Goal: Task Accomplishment & Management: Manage account settings

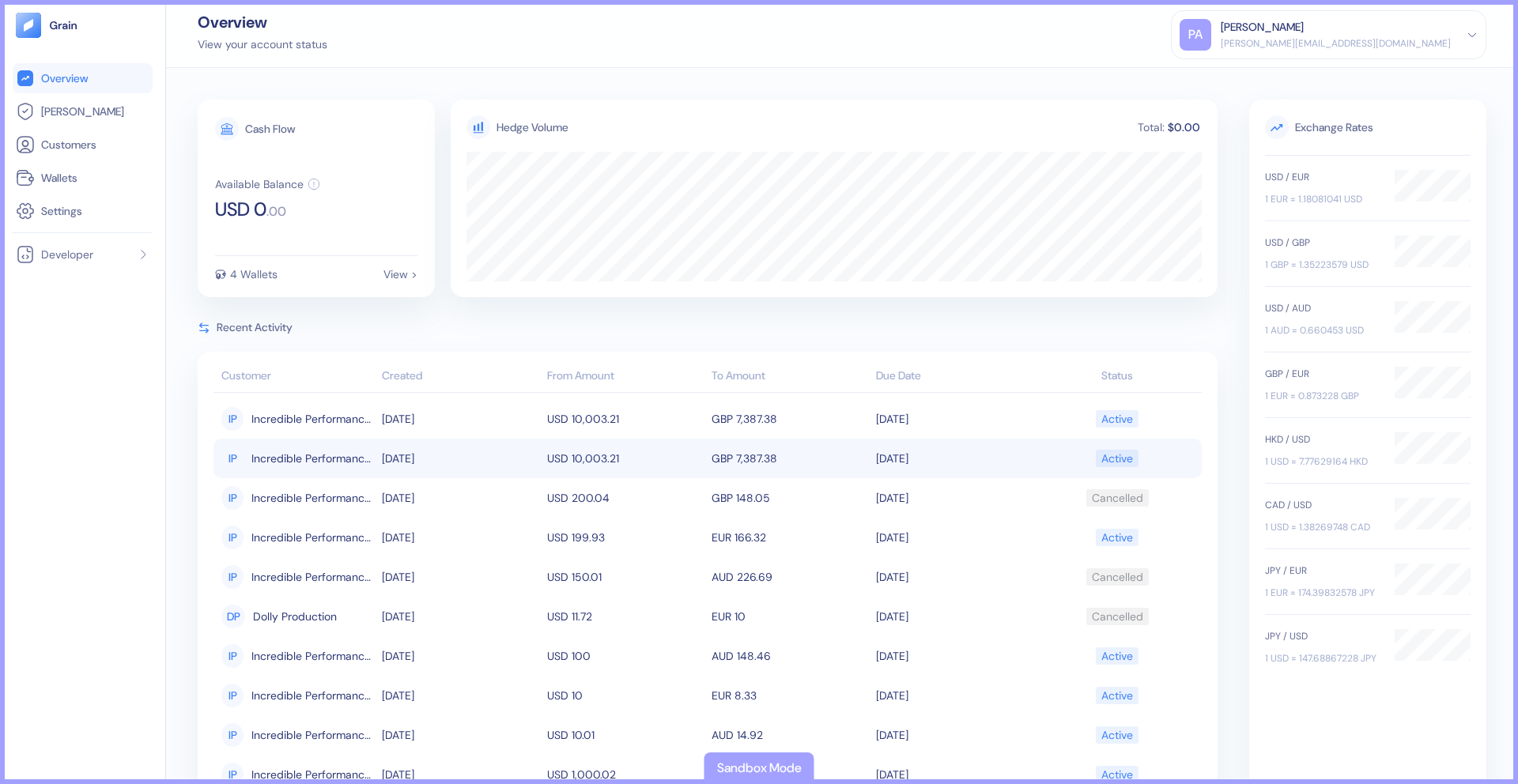
click at [345, 454] on span "Incredible Performance LLC" at bounding box center [312, 458] width 122 height 27
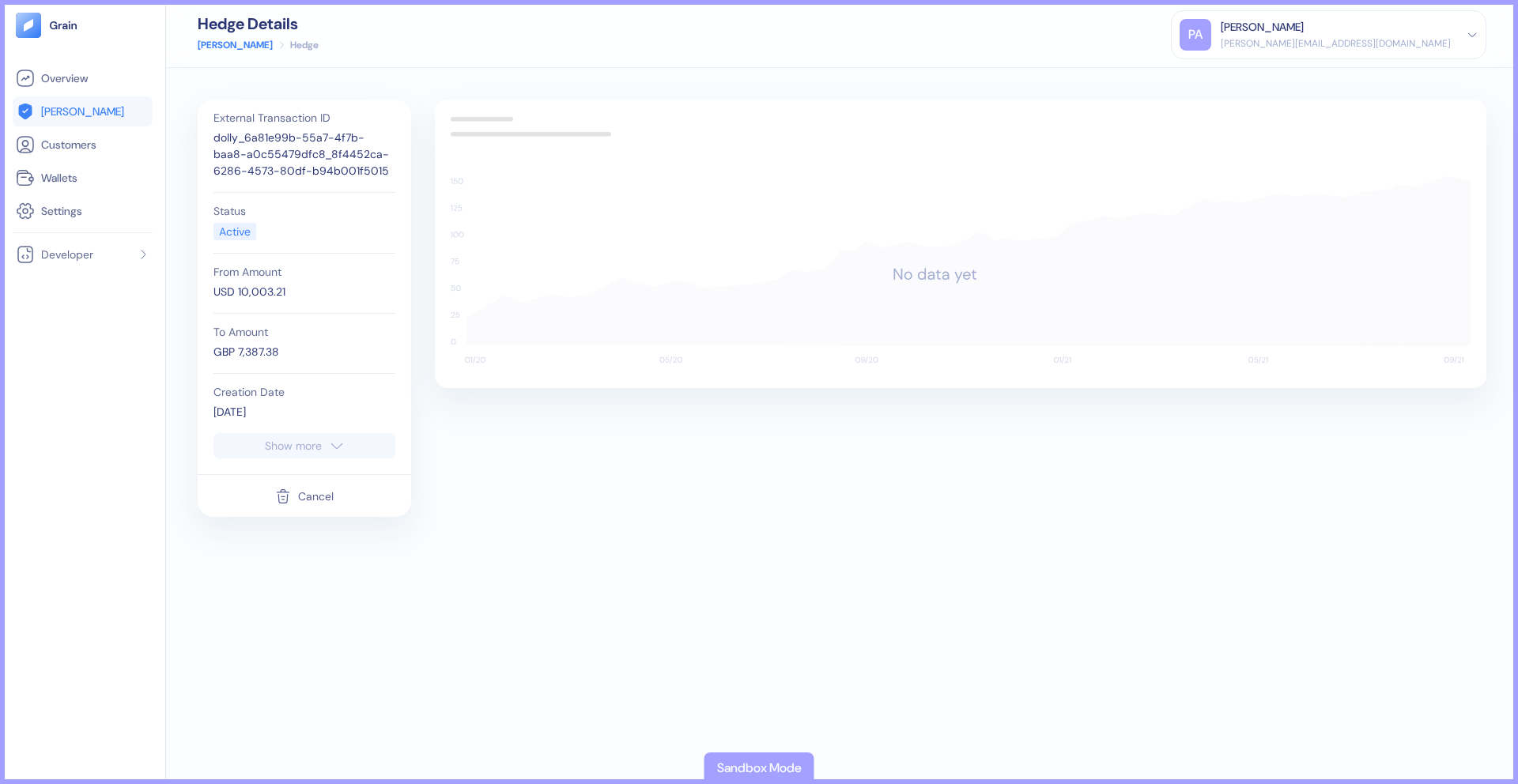
click at [295, 495] on button "Cancel" at bounding box center [305, 496] width 59 height 30
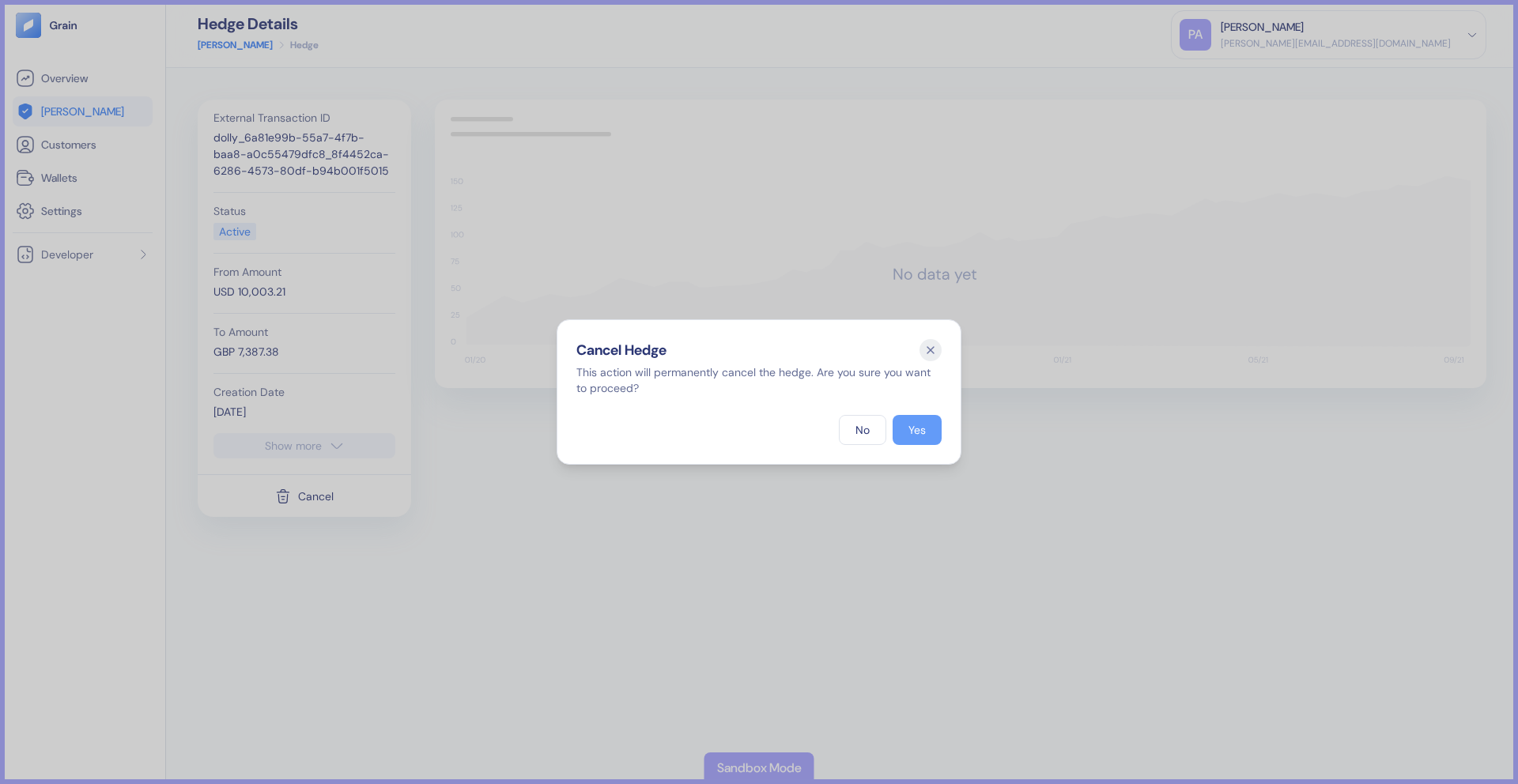
click at [925, 426] on div "Yes" at bounding box center [917, 430] width 17 height 11
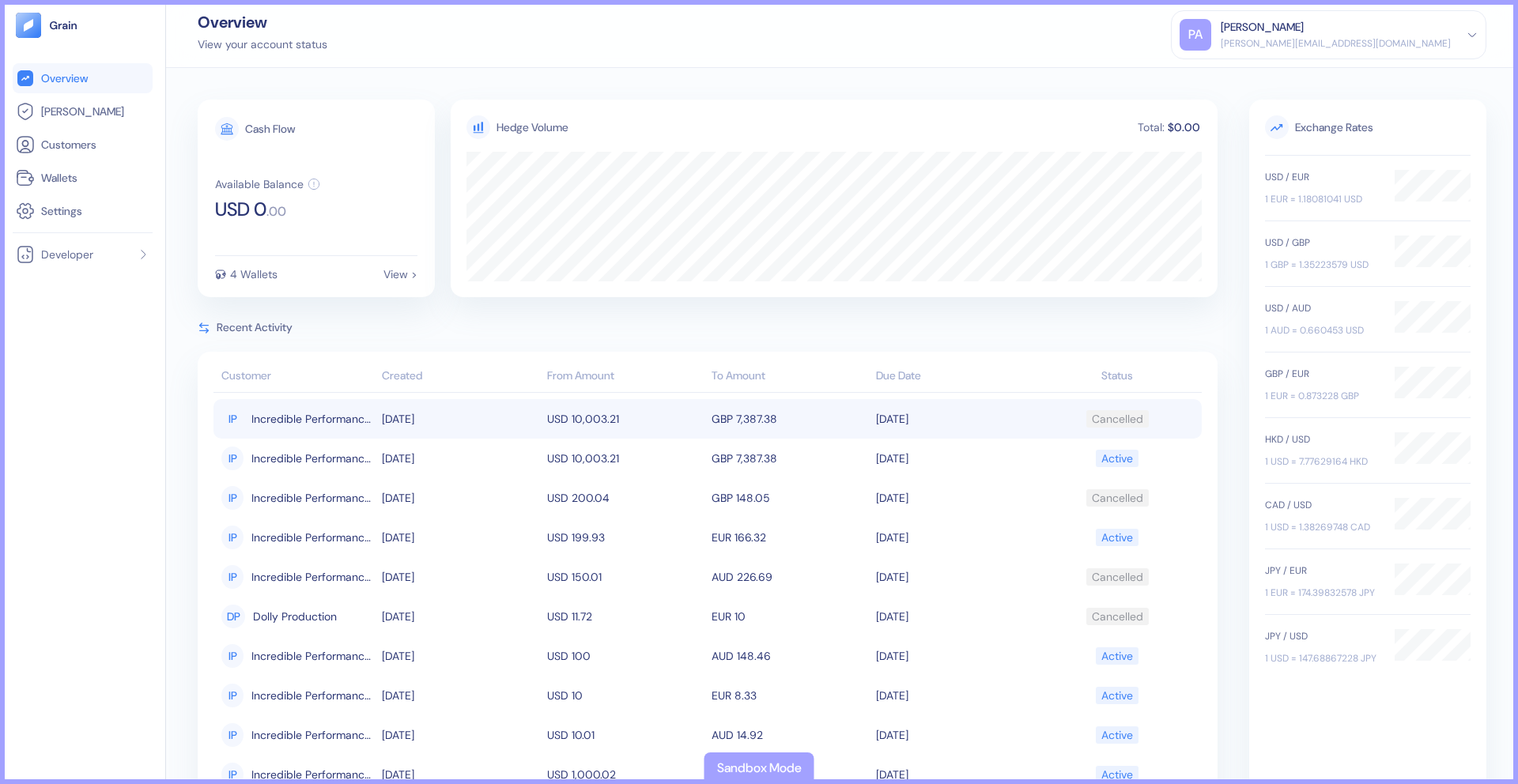
click at [316, 410] on span "Incredible Performance LLC" at bounding box center [312, 419] width 122 height 27
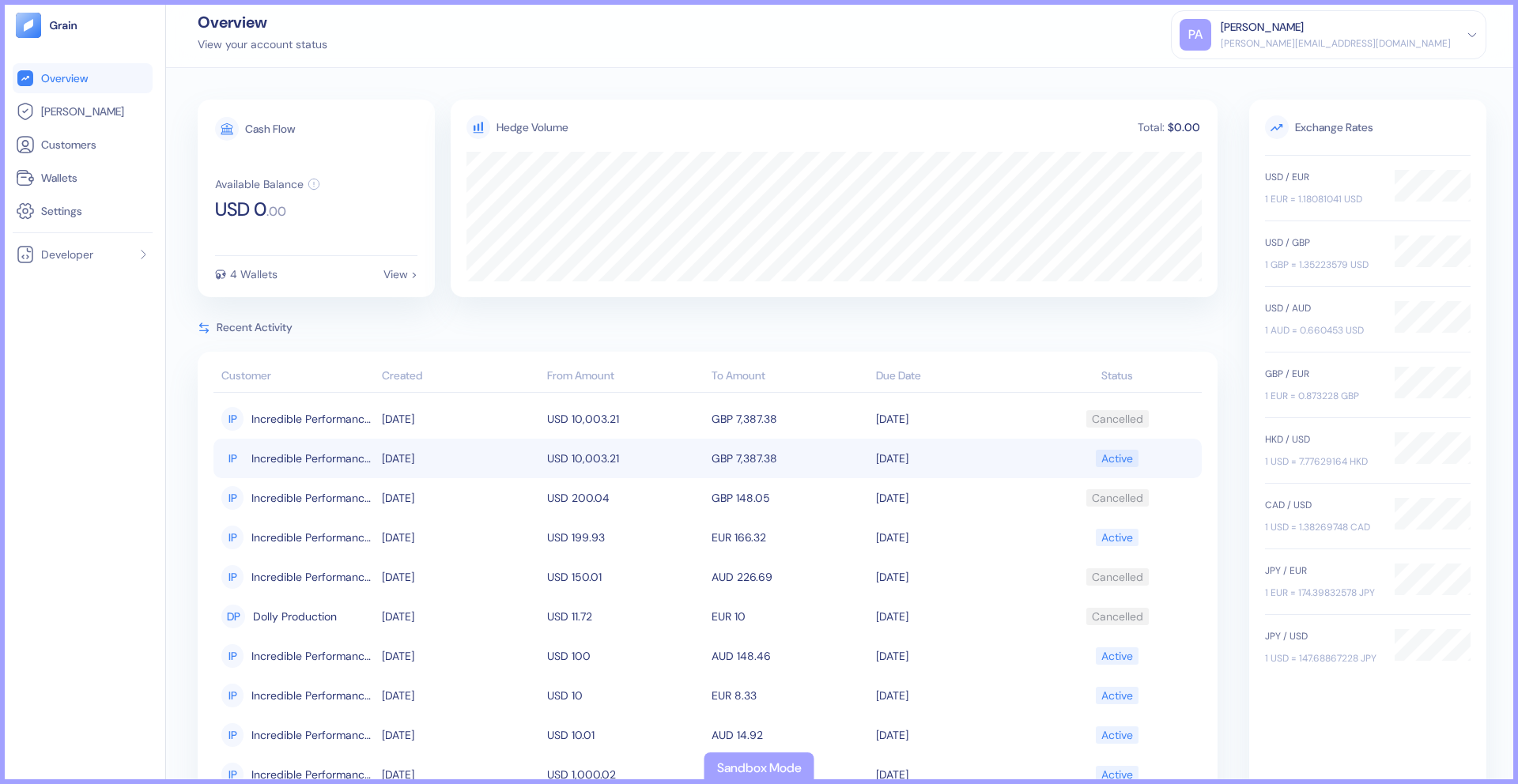
click at [313, 456] on span "Incredible Performance LLC" at bounding box center [312, 458] width 122 height 27
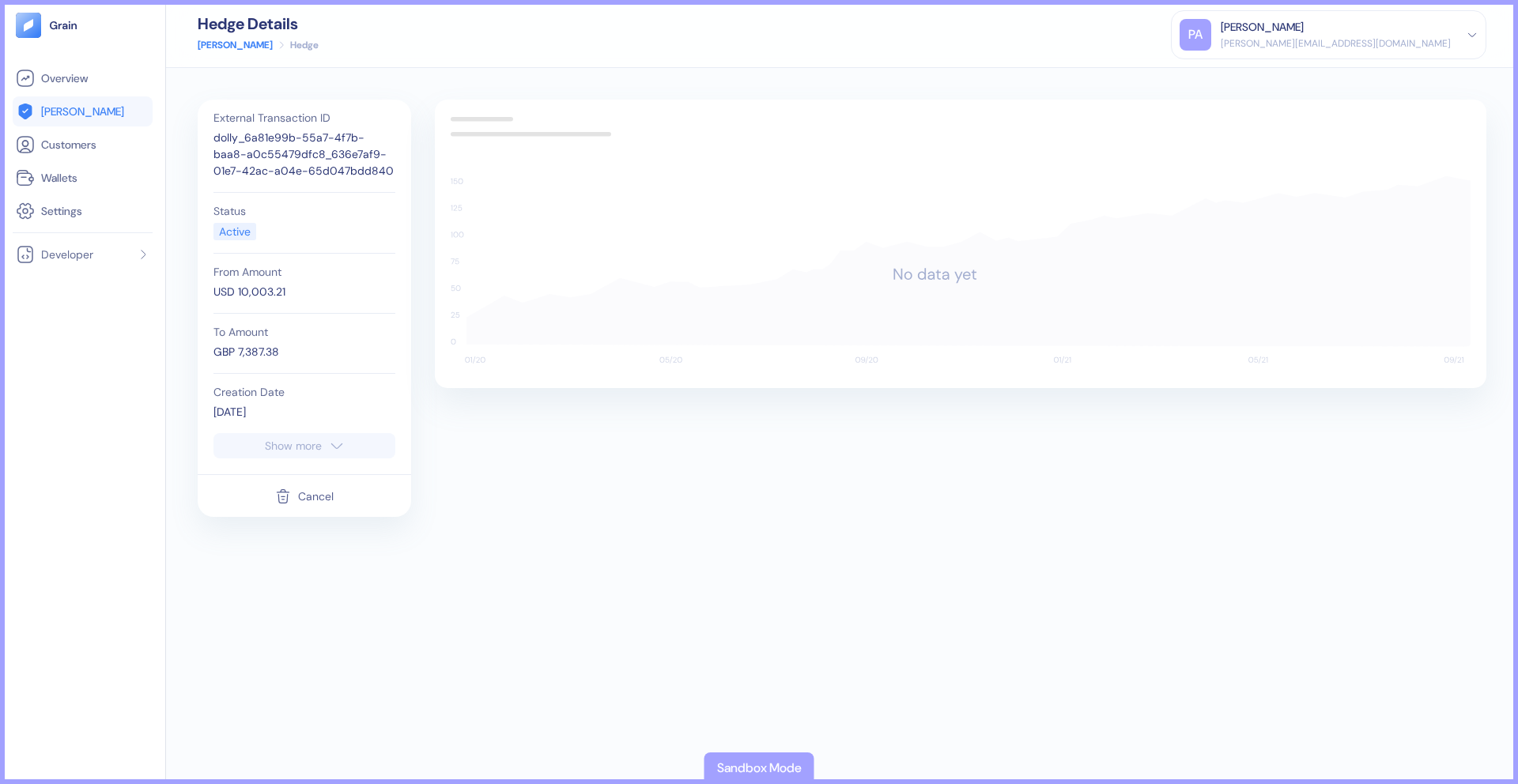
click at [308, 496] on div "Cancel" at bounding box center [316, 496] width 36 height 11
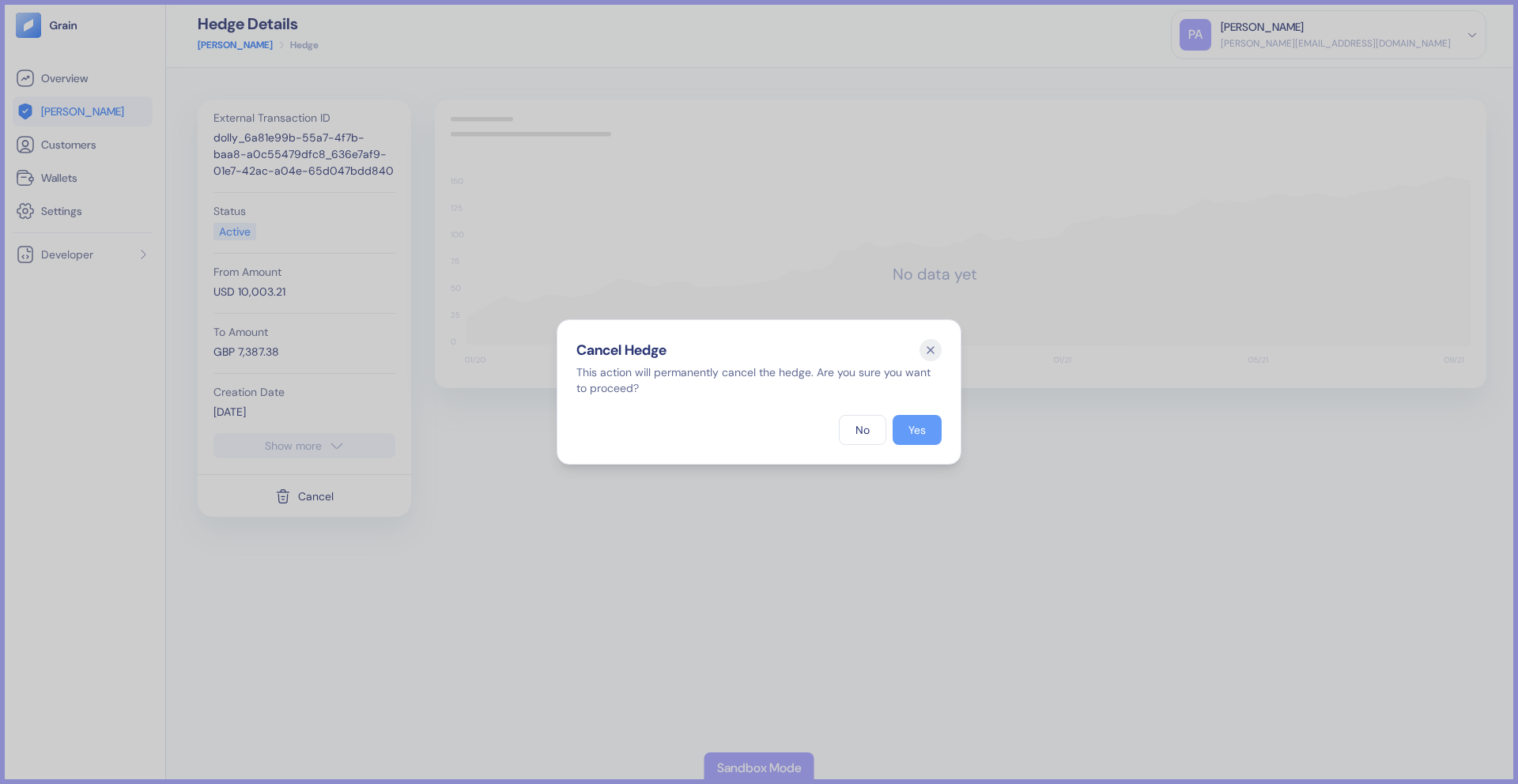
click at [914, 434] on div "Yes" at bounding box center [917, 430] width 17 height 11
